Goal: Information Seeking & Learning: Find specific fact

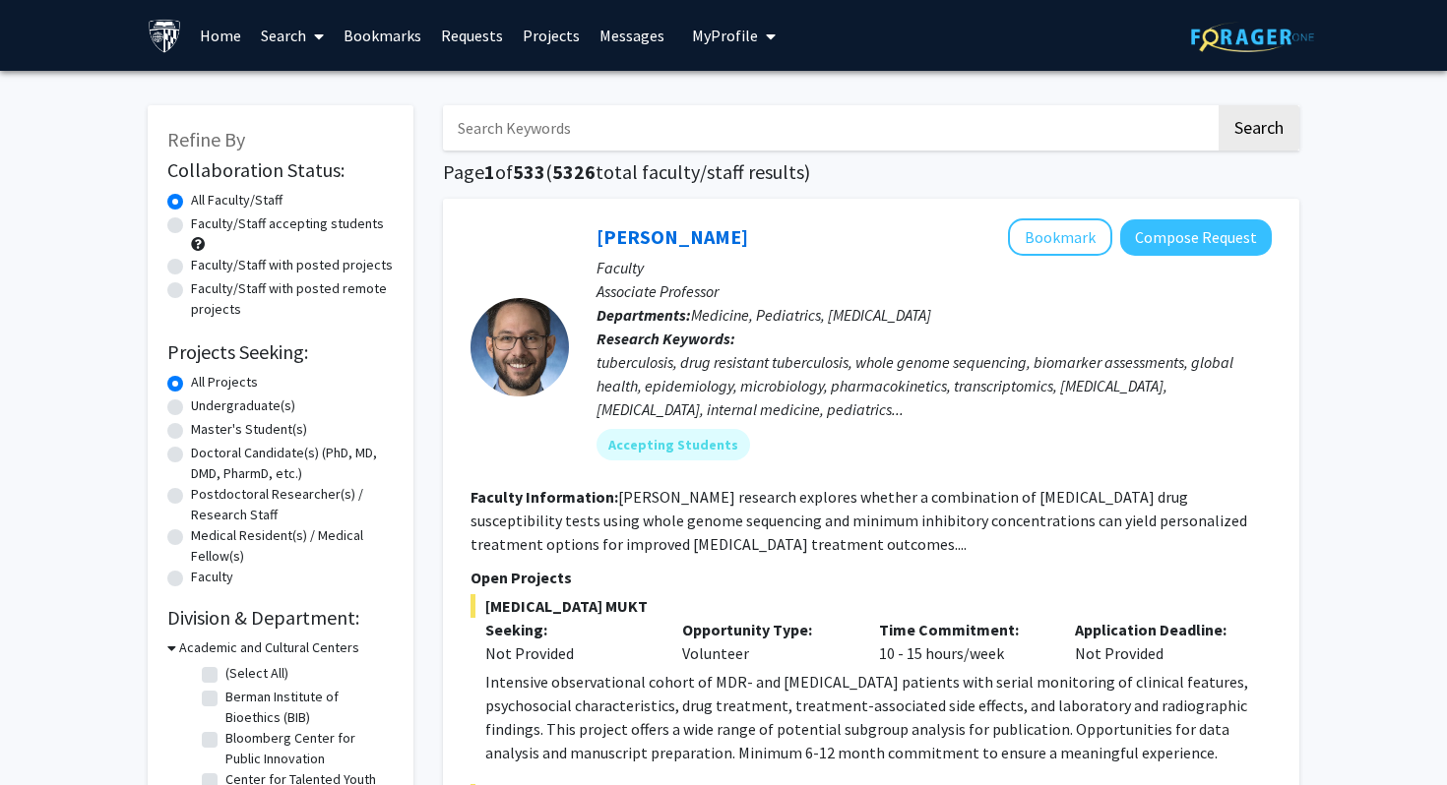
click at [606, 130] on input "Search Keywords" at bounding box center [829, 127] width 772 height 45
click at [1218, 105] on button "Search" at bounding box center [1258, 127] width 81 height 45
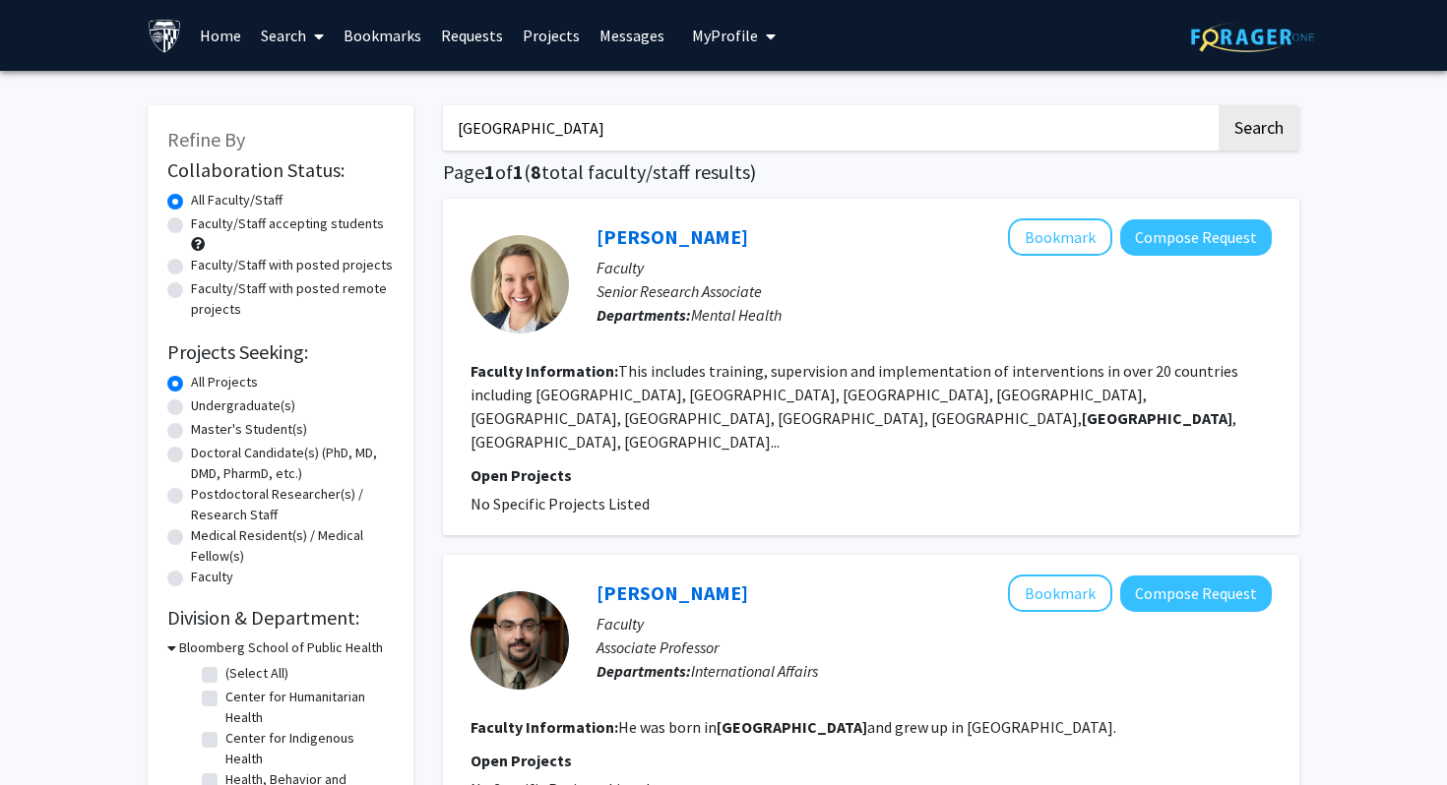
click at [515, 120] on input "[GEOGRAPHIC_DATA]" at bounding box center [829, 127] width 772 height 45
type input "[PERSON_NAME]"
click at [1218, 105] on button "Search" at bounding box center [1258, 127] width 81 height 45
